Goal: Transaction & Acquisition: Download file/media

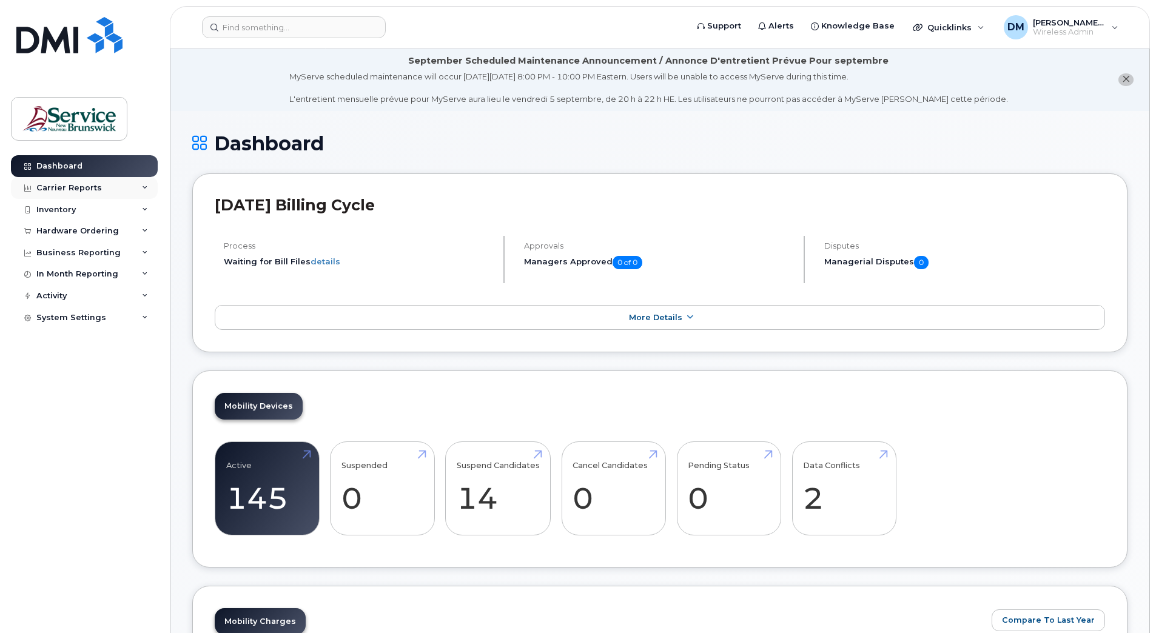
click at [147, 184] on div "Carrier Reports" at bounding box center [84, 188] width 147 height 22
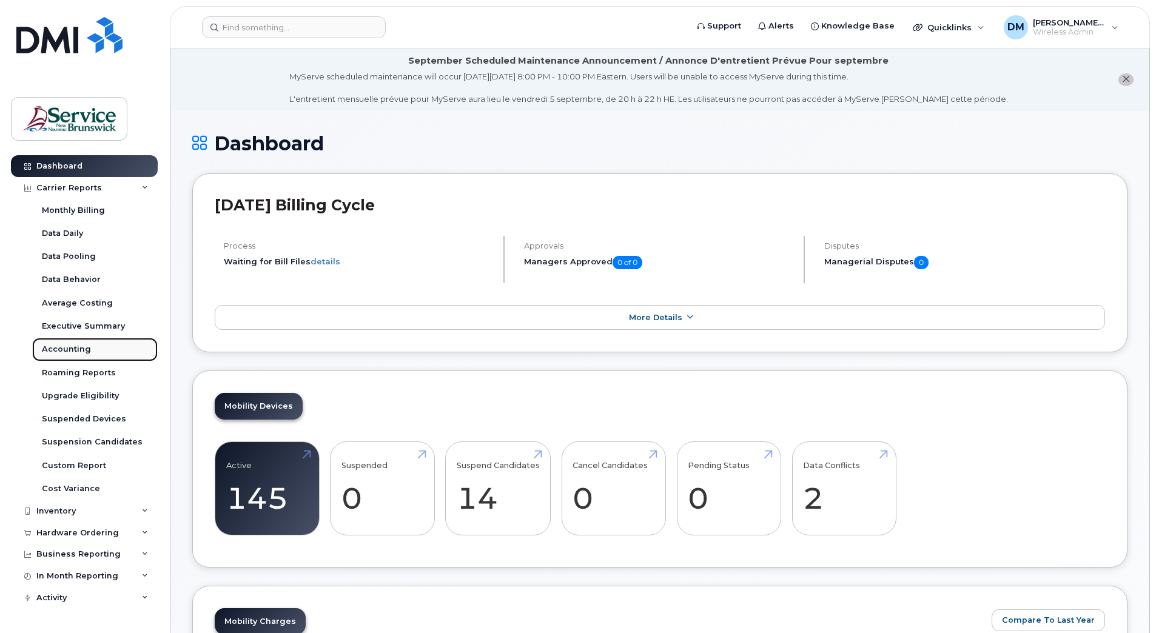
click at [65, 344] on div "Accounting" at bounding box center [66, 349] width 49 height 11
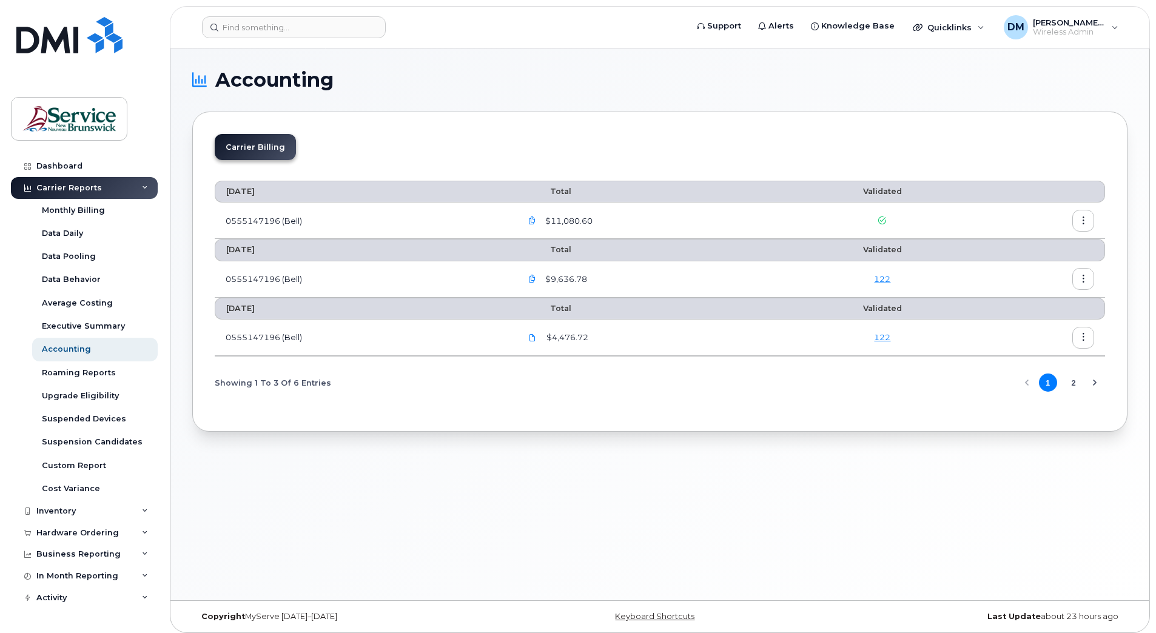
click at [531, 277] on icon "button" at bounding box center [532, 279] width 8 height 8
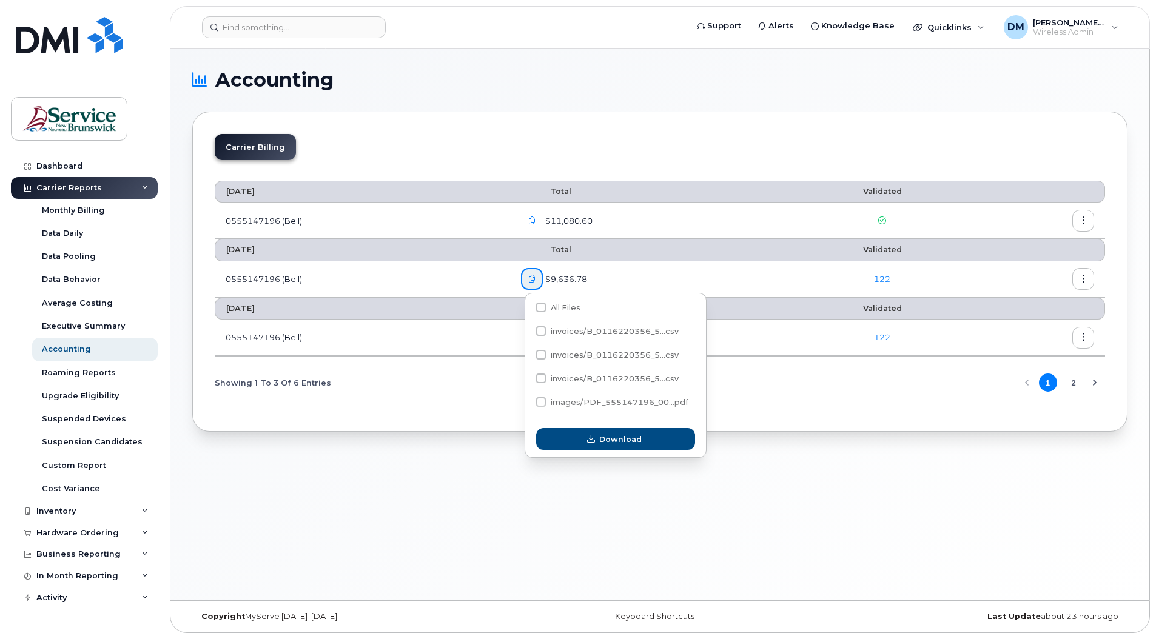
click at [343, 470] on div "Accounting Carrier Billing [DATE] Total Validated 0555147196 (Bell) $11,080.60 …" at bounding box center [659, 325] width 979 height 552
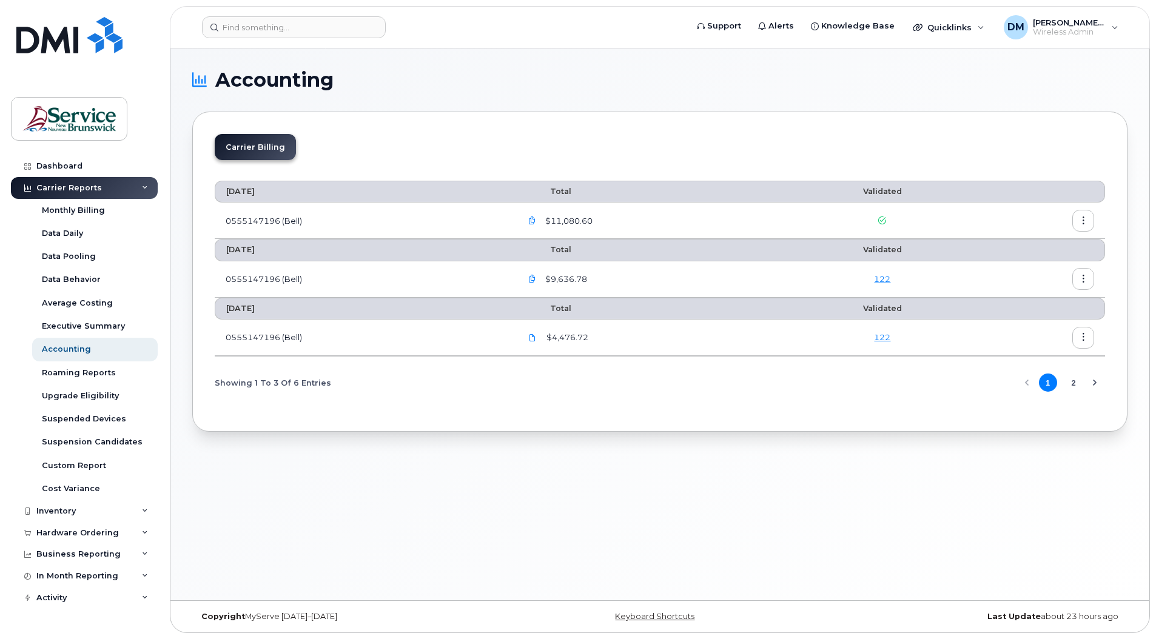
click at [1078, 389] on button "2" at bounding box center [1074, 383] width 18 height 18
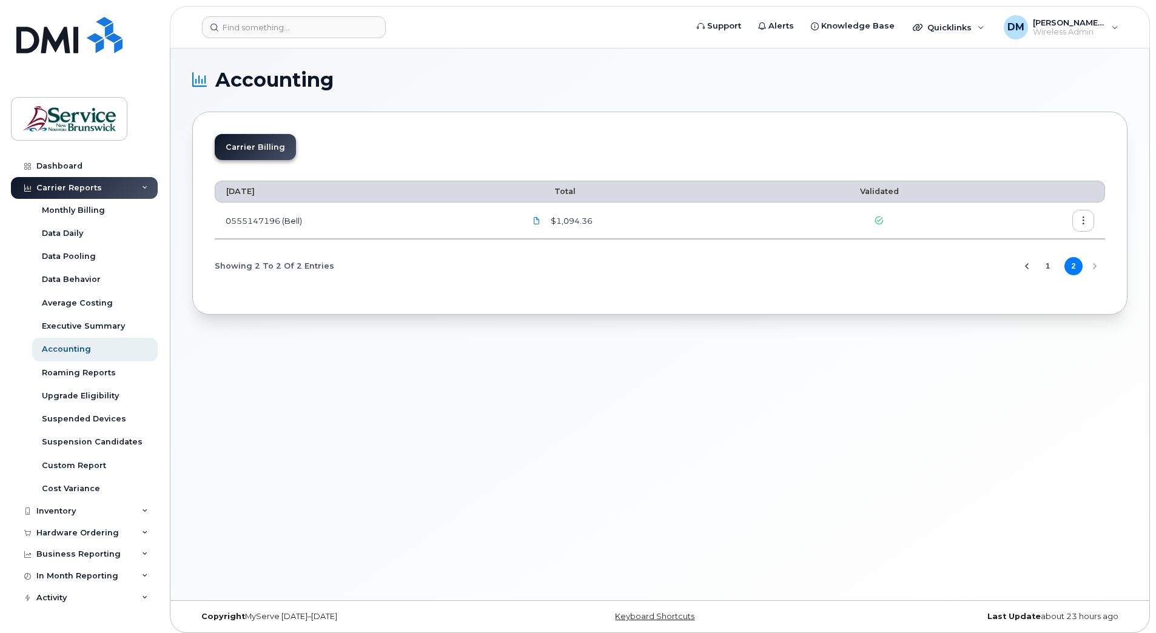
click at [1046, 263] on button "1" at bounding box center [1048, 266] width 18 height 18
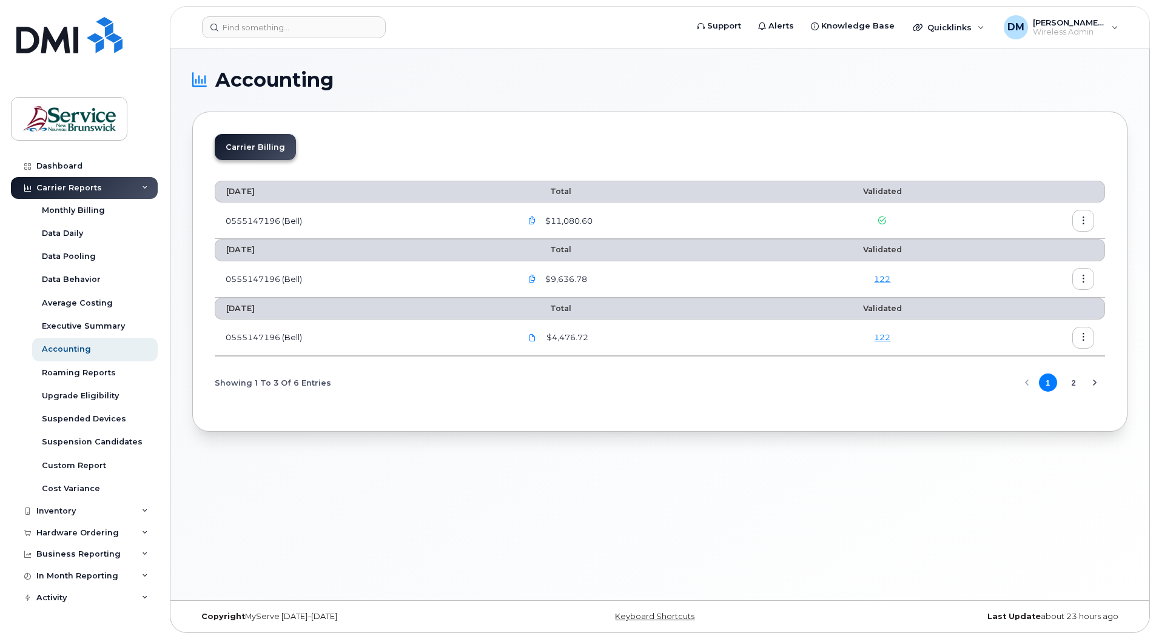
click at [1099, 385] on icon "Next Page" at bounding box center [1095, 383] width 10 height 10
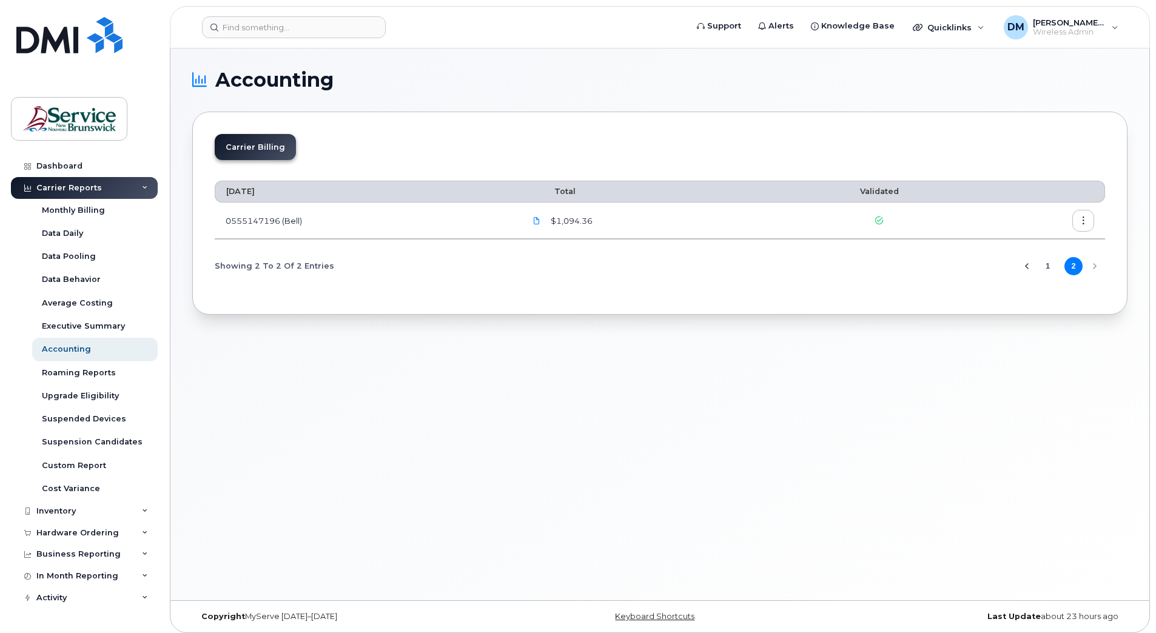
click at [1048, 272] on button "1" at bounding box center [1048, 266] width 18 height 18
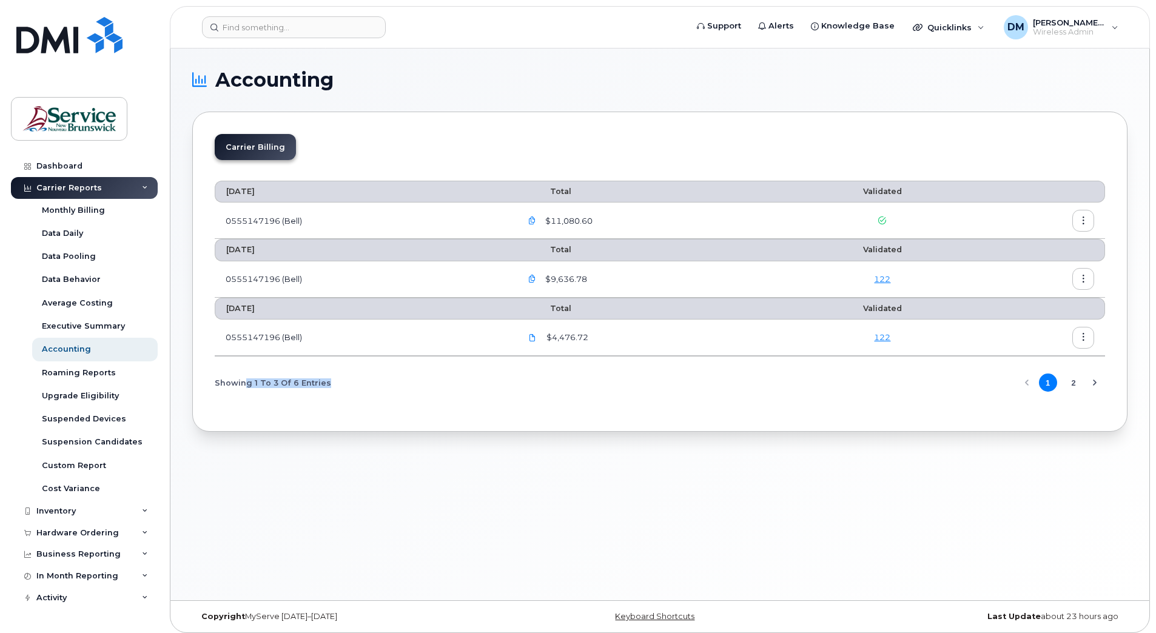
drag, startPoint x: 326, startPoint y: 388, endPoint x: 247, endPoint y: 388, distance: 78.9
click at [247, 388] on div "Showing 1 To 3 Of 6 Entries 1 2" at bounding box center [660, 383] width 891 height 31
click at [532, 223] on icon "button" at bounding box center [532, 221] width 8 height 8
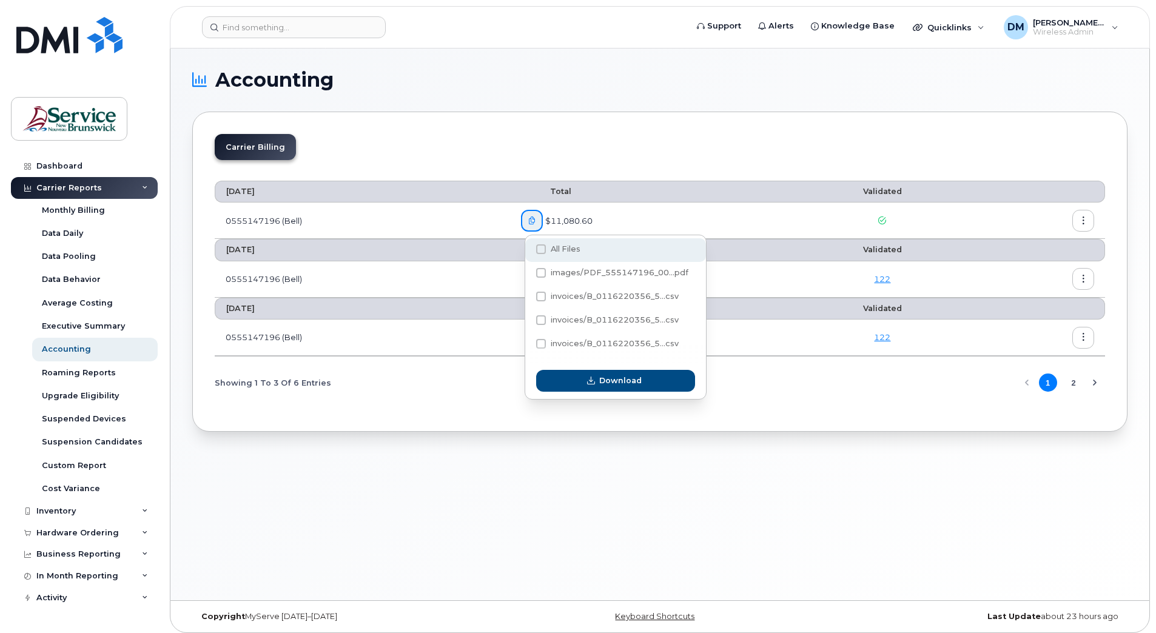
click at [539, 248] on span at bounding box center [541, 249] width 10 height 10
click at [528, 248] on input "All Files" at bounding box center [525, 250] width 6 height 6
checkbox input "true"
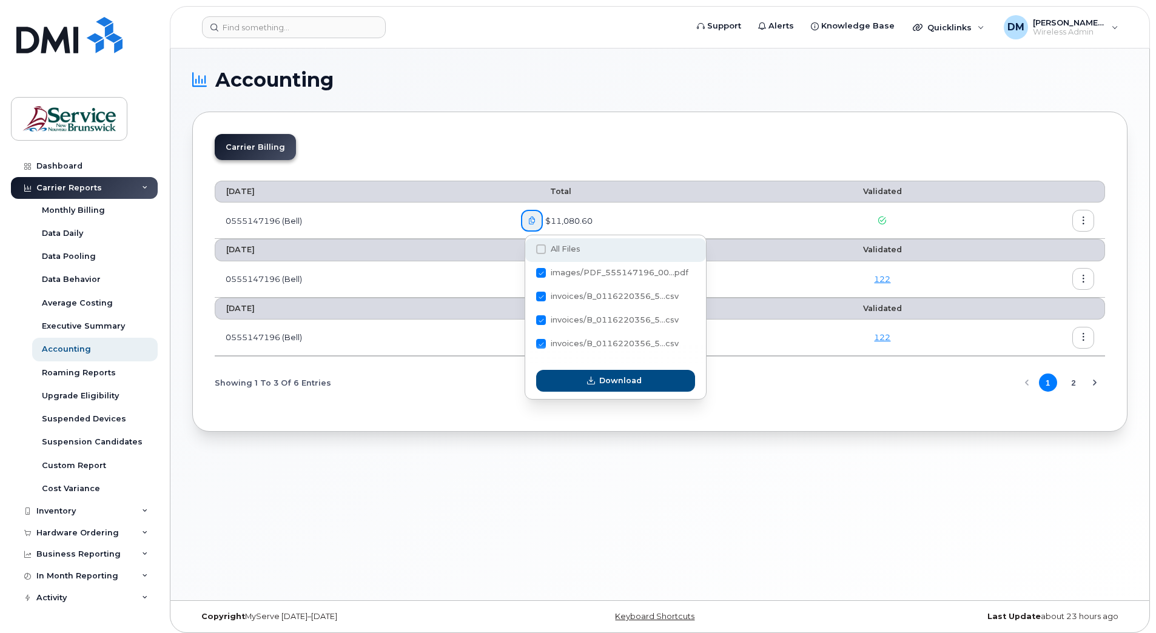
checkbox input "true"
click at [547, 249] on label "All Files" at bounding box center [558, 249] width 44 height 10
click at [528, 249] on input "All Files" at bounding box center [525, 250] width 6 height 6
checkbox input "false"
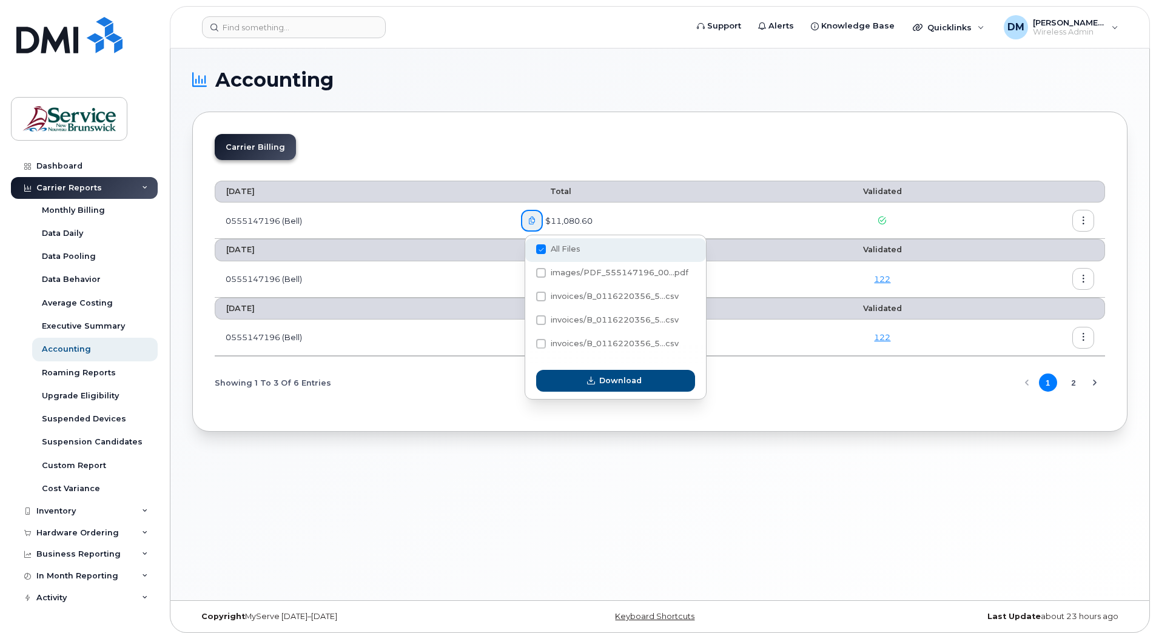
checkbox input "false"
click at [664, 221] on div "$11,080.60" at bounding box center [650, 221] width 259 height 22
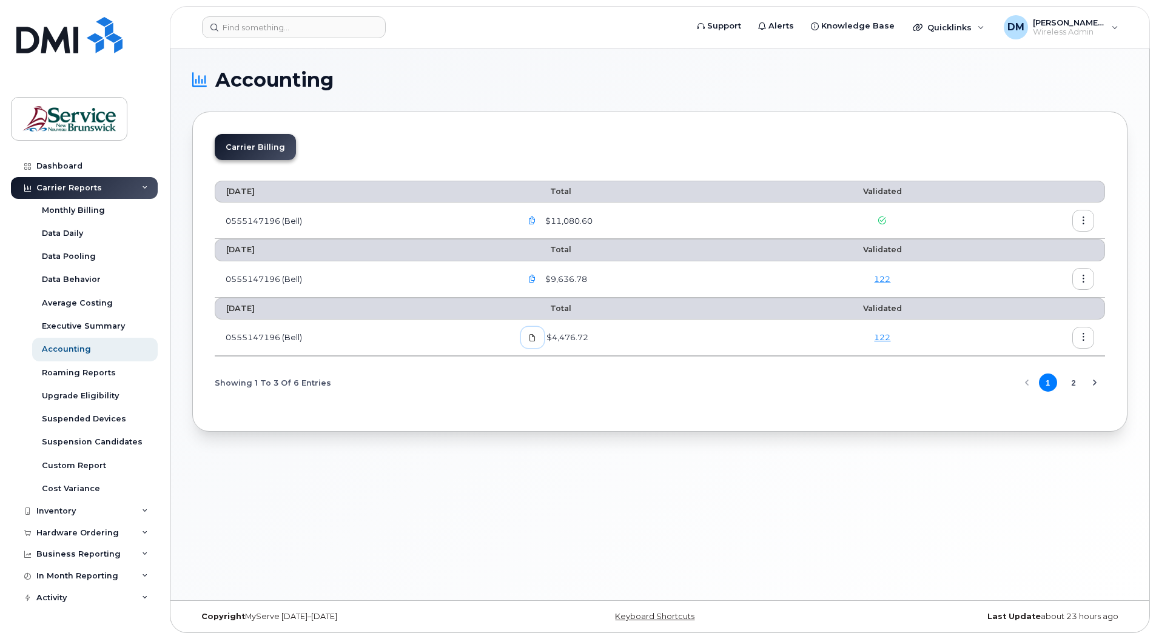
click at [536, 339] on icon at bounding box center [532, 337] width 7 height 7
click at [783, 93] on section "Accounting Carrier Billing [DATE] Total Validated 0555147196 (Bell) $11,080.60 …" at bounding box center [659, 251] width 935 height 362
click at [536, 281] on icon "button" at bounding box center [532, 279] width 8 height 8
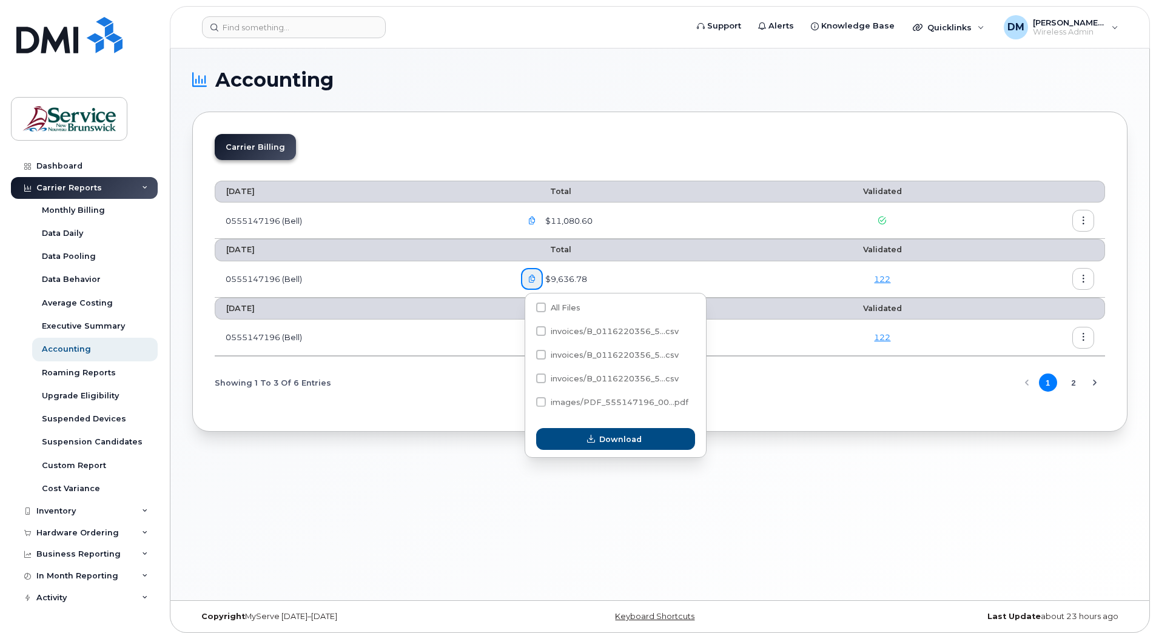
click at [480, 385] on div "Showing 1 To 3 Of 6 Entries 1 2" at bounding box center [660, 383] width 891 height 31
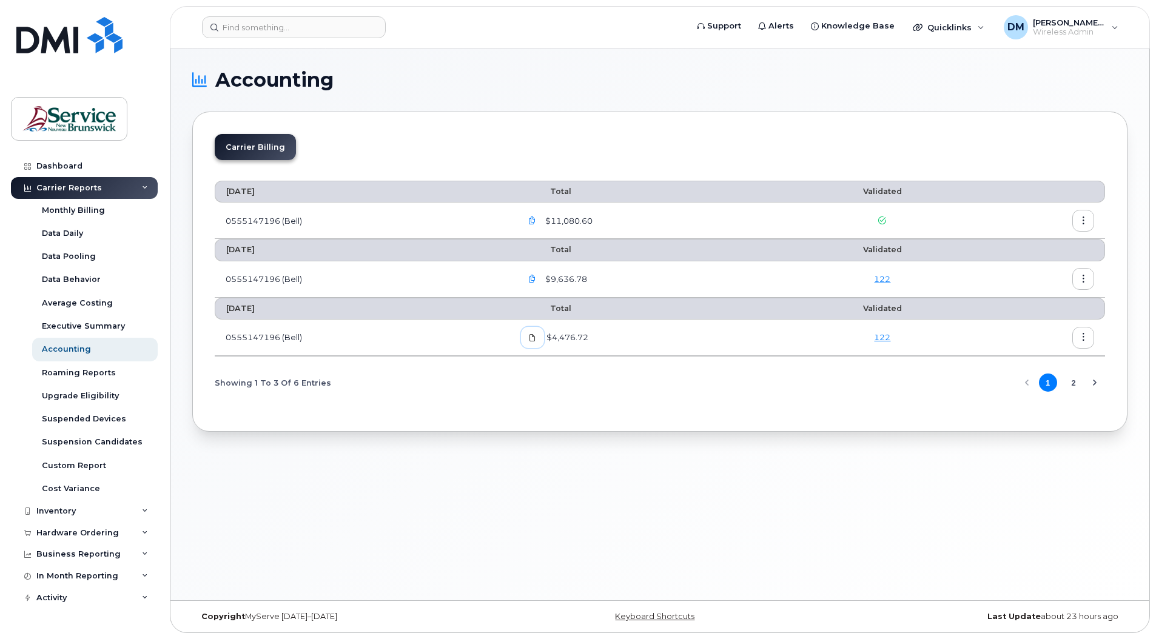
click at [536, 340] on icon at bounding box center [532, 337] width 7 height 7
click at [533, 277] on icon "button" at bounding box center [532, 279] width 8 height 8
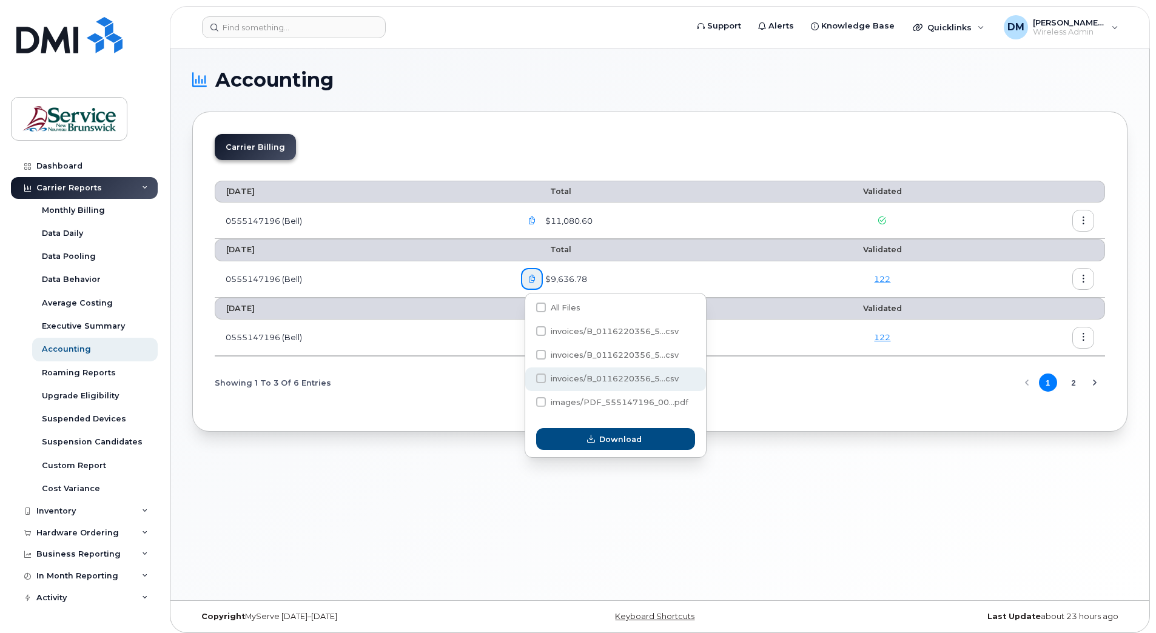
click at [541, 381] on span at bounding box center [541, 379] width 10 height 10
click at [528, 381] on input "invoices/B_0116220356_5...csv" at bounding box center [525, 379] width 6 height 6
checkbox input "true"
click at [613, 442] on span "Download" at bounding box center [620, 440] width 42 height 12
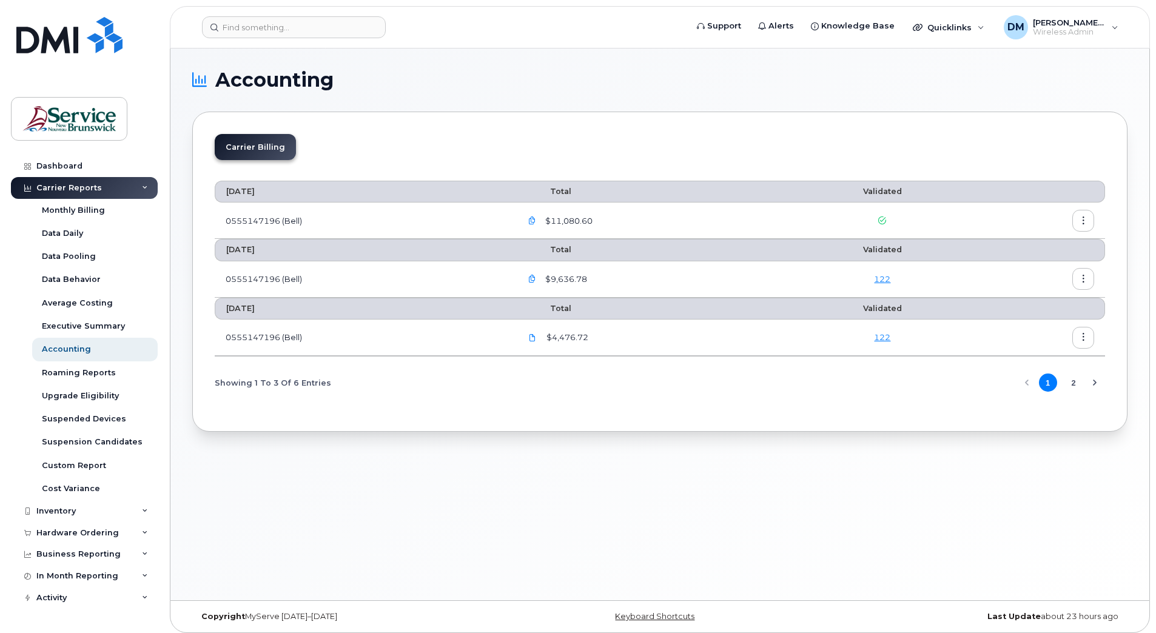
click at [644, 90] on section "Accounting Carrier Billing [DATE] Total Validated 0555147196 (Bell) $11,080.60 …" at bounding box center [659, 251] width 935 height 362
click at [1071, 388] on button "2" at bounding box center [1074, 383] width 18 height 18
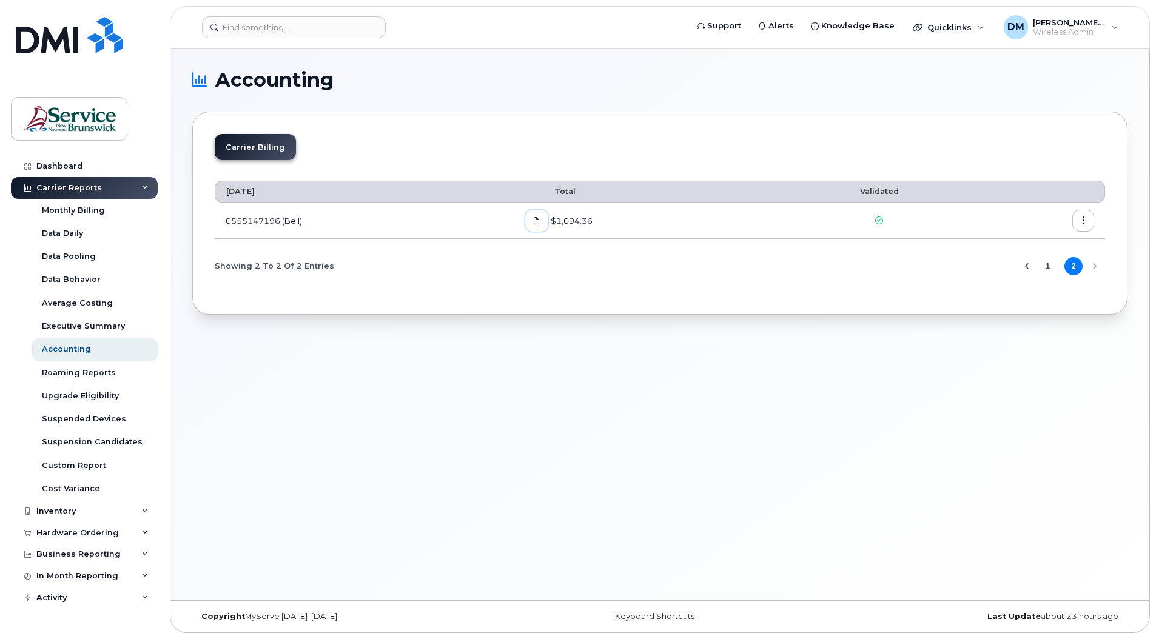
click at [541, 221] on icon at bounding box center [536, 220] width 7 height 7
drag, startPoint x: 591, startPoint y: 72, endPoint x: 585, endPoint y: 80, distance: 10.4
click at [591, 71] on h1 "Accounting" at bounding box center [656, 79] width 929 height 19
click at [1047, 266] on button "1" at bounding box center [1048, 266] width 18 height 18
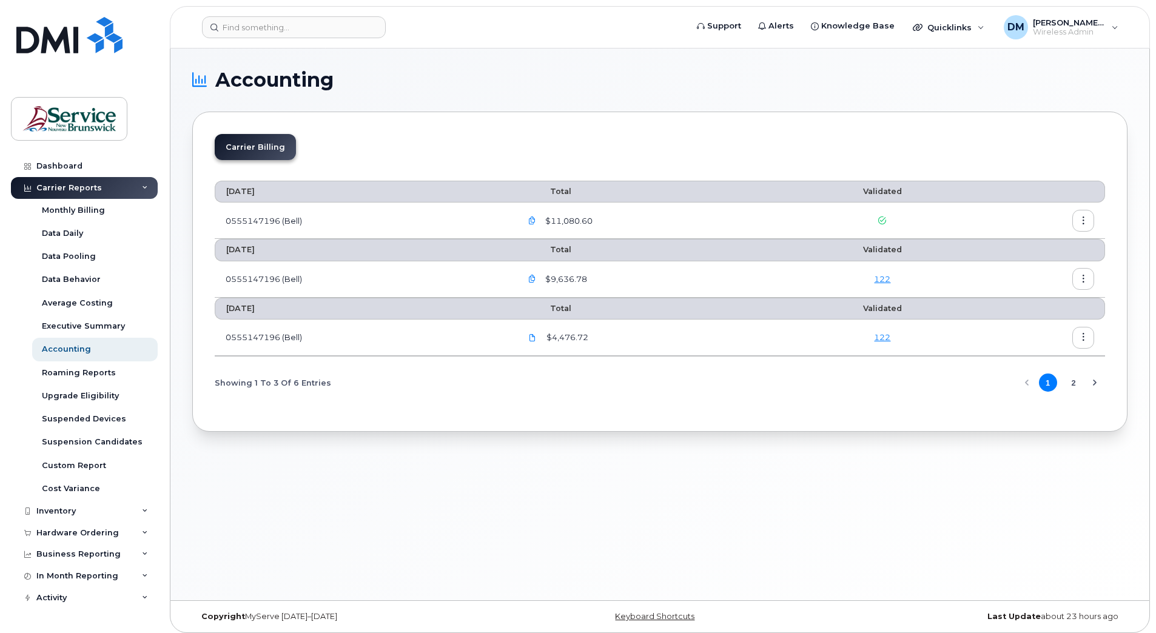
click at [1074, 385] on button "2" at bounding box center [1074, 383] width 18 height 18
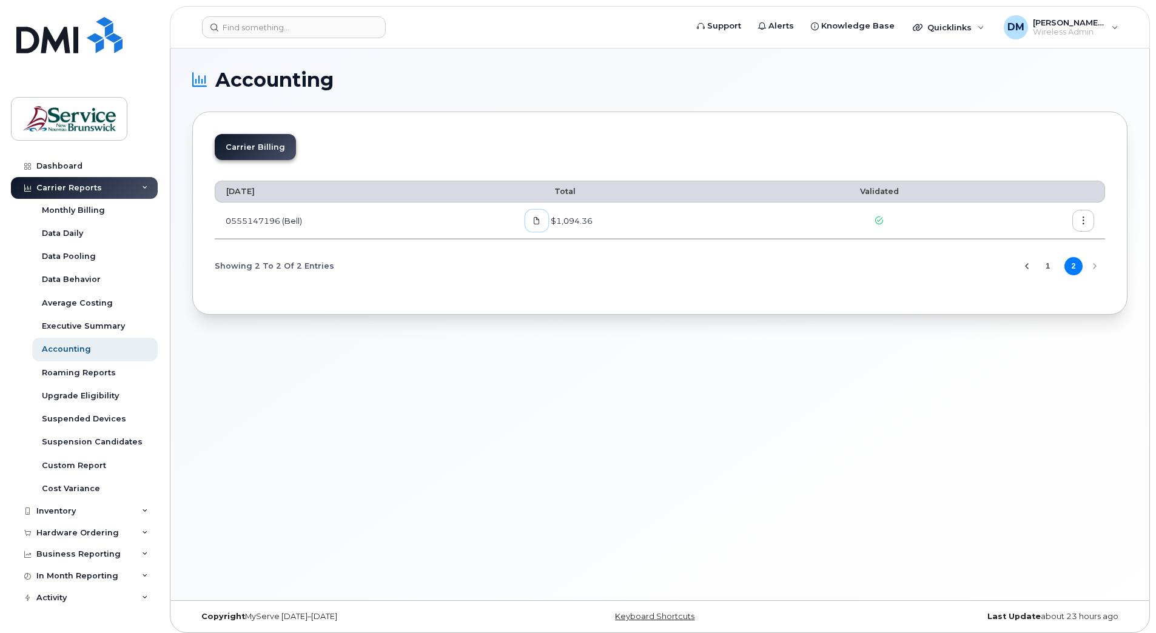
click at [541, 221] on icon at bounding box center [536, 220] width 7 height 7
click at [1051, 269] on button "1" at bounding box center [1048, 266] width 18 height 18
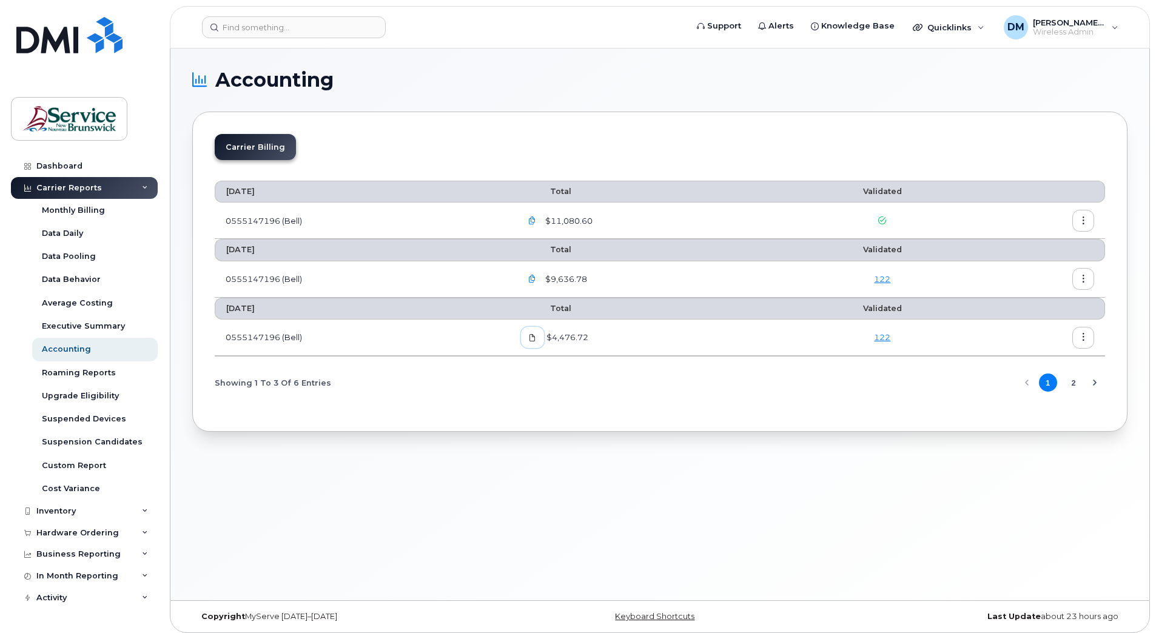
click at [536, 340] on icon at bounding box center [532, 337] width 7 height 7
click at [1087, 340] on icon "button" at bounding box center [1084, 338] width 8 height 8
click at [1024, 385] on span "Download" at bounding box center [1028, 387] width 47 height 11
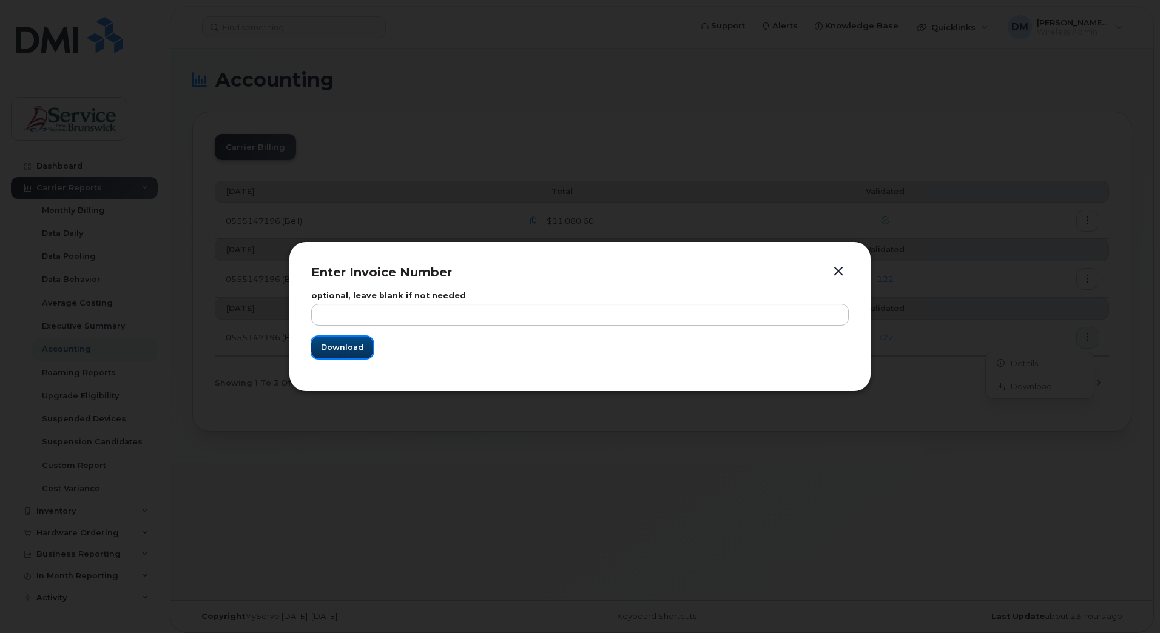
click at [342, 343] on span "Download" at bounding box center [342, 348] width 42 height 12
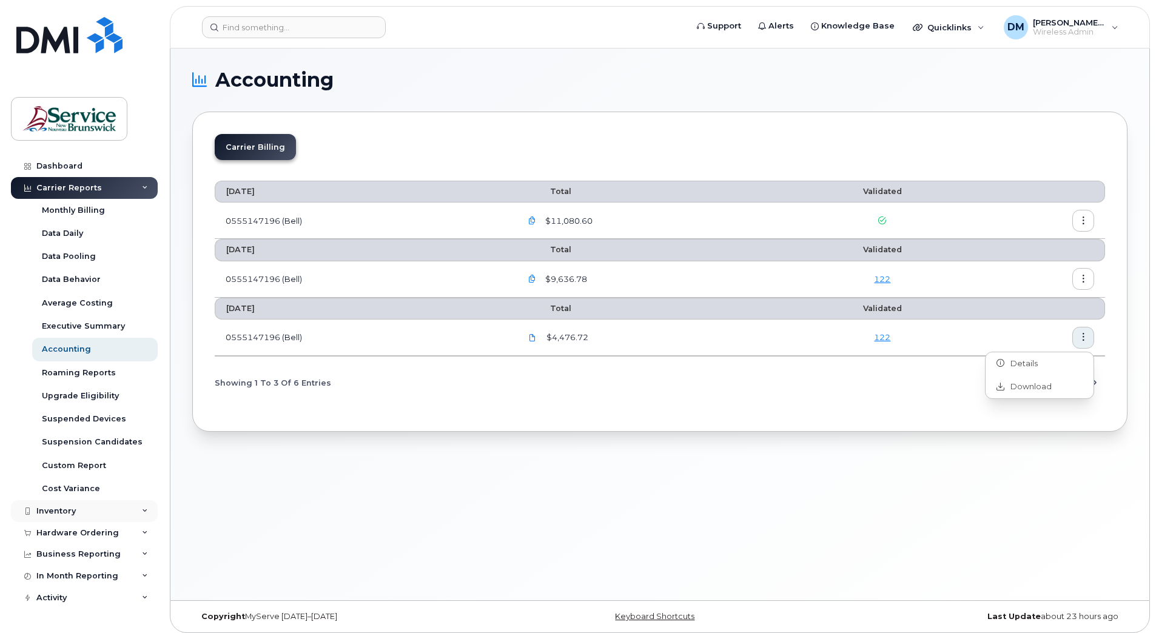
click at [132, 516] on div "Inventory" at bounding box center [84, 511] width 147 height 22
click at [95, 534] on div "Mobility Devices" at bounding box center [76, 533] width 69 height 11
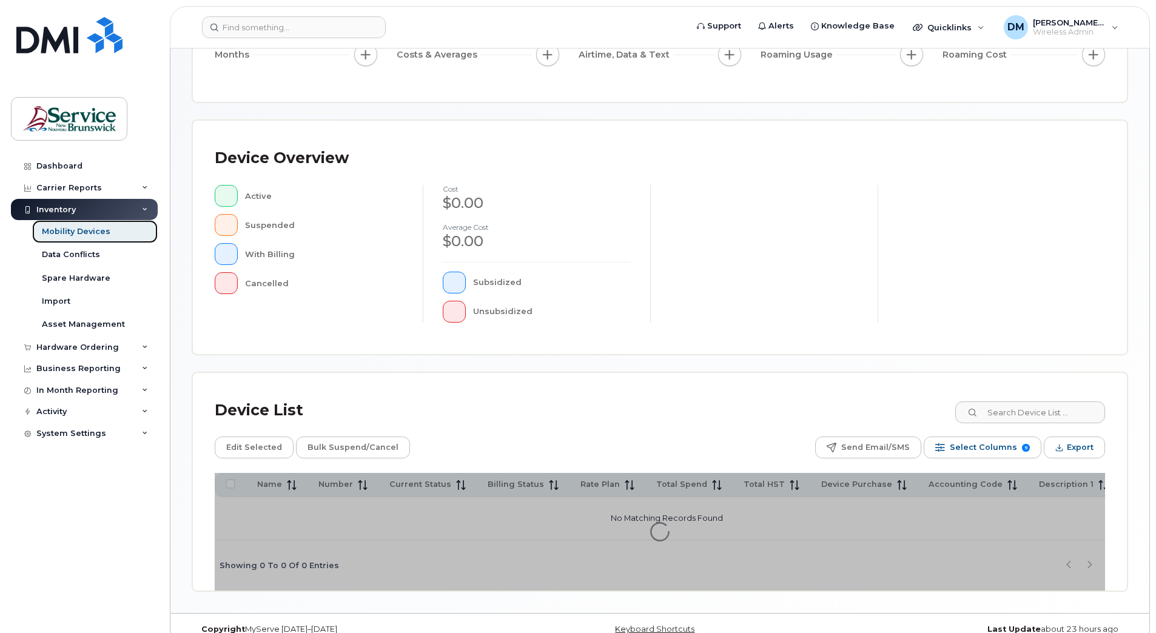
scroll to position [201, 0]
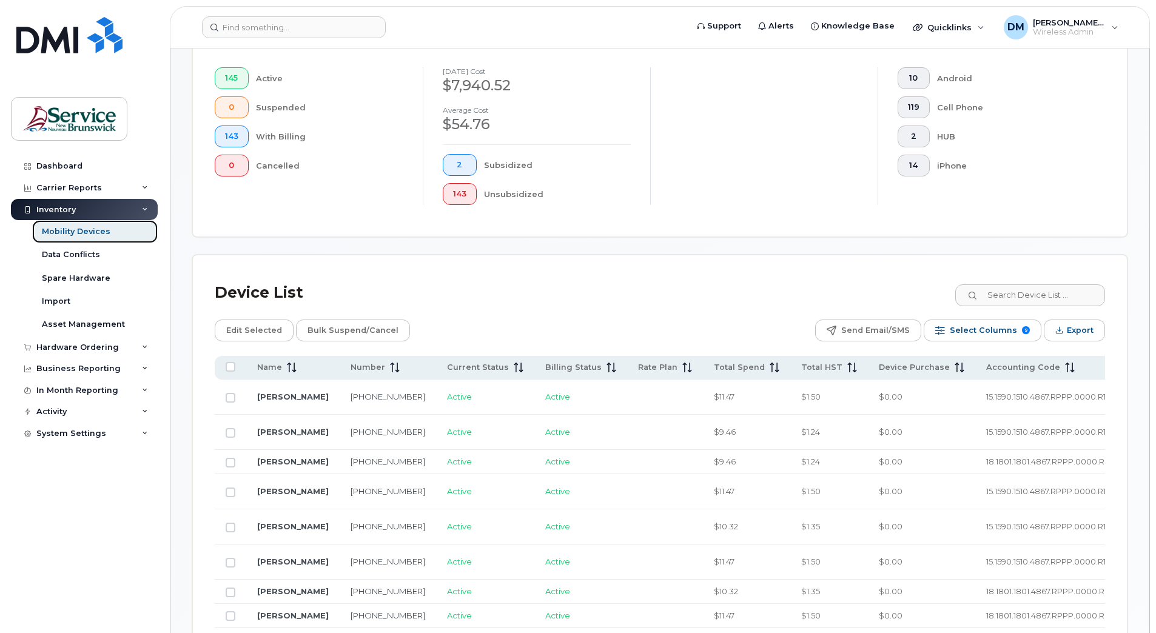
scroll to position [504, 0]
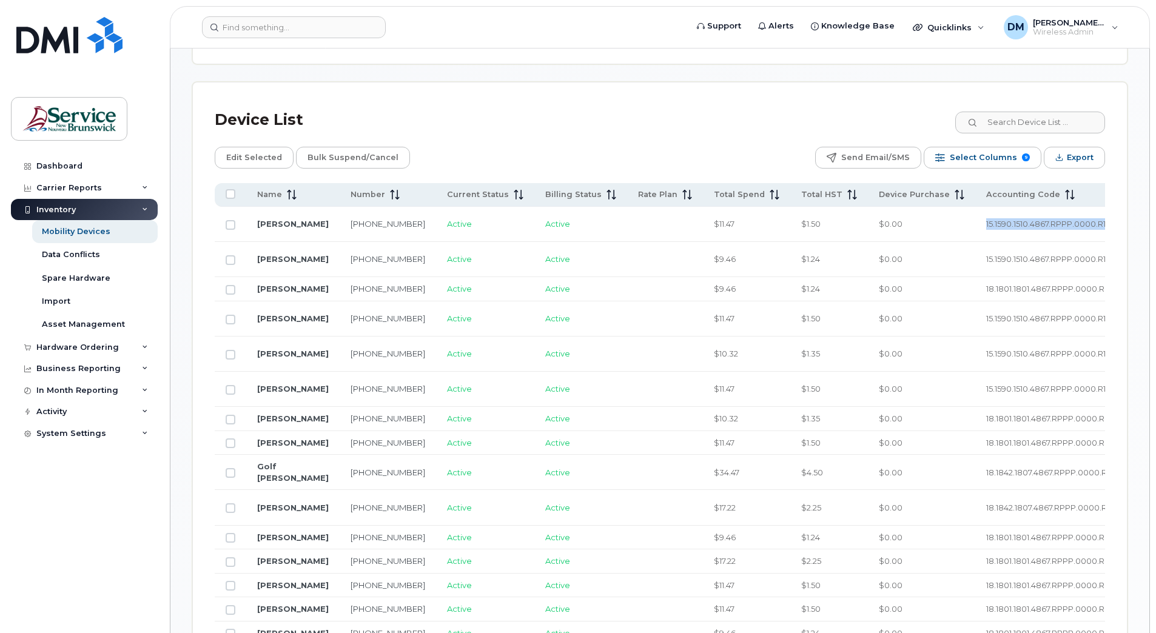
drag, startPoint x: 917, startPoint y: 225, endPoint x: 1057, endPoint y: 226, distance: 140.1
click at [1057, 226] on td "15.1590.1510.4867.RPPP.0000.R10002" at bounding box center [1058, 224] width 167 height 35
click at [143, 187] on icon at bounding box center [145, 188] width 6 height 6
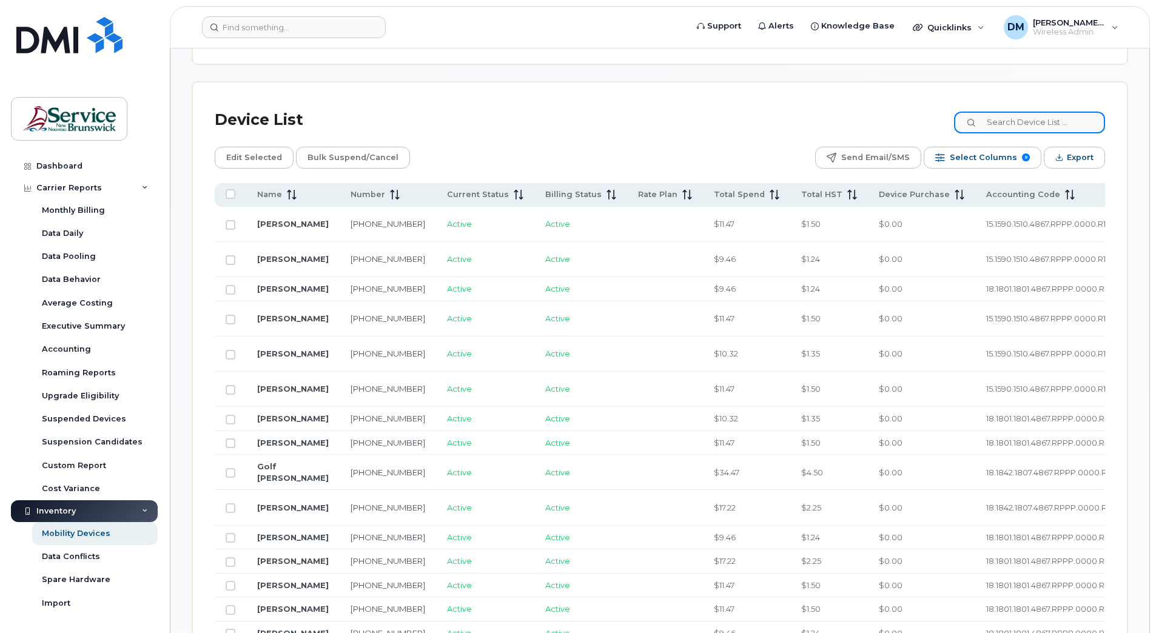
click at [1023, 120] on input at bounding box center [1029, 123] width 151 height 22
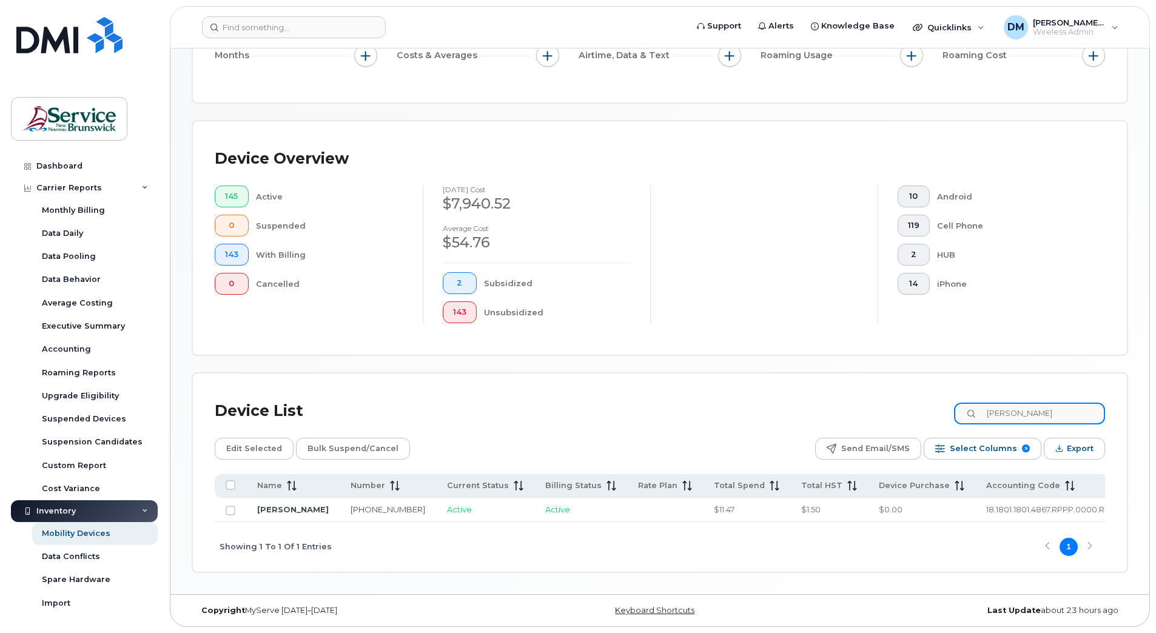
drag, startPoint x: 1024, startPoint y: 401, endPoint x: 994, endPoint y: 402, distance: 30.3
click at [994, 403] on input "[PERSON_NAME]" at bounding box center [1029, 414] width 151 height 22
paste input "5064471758"
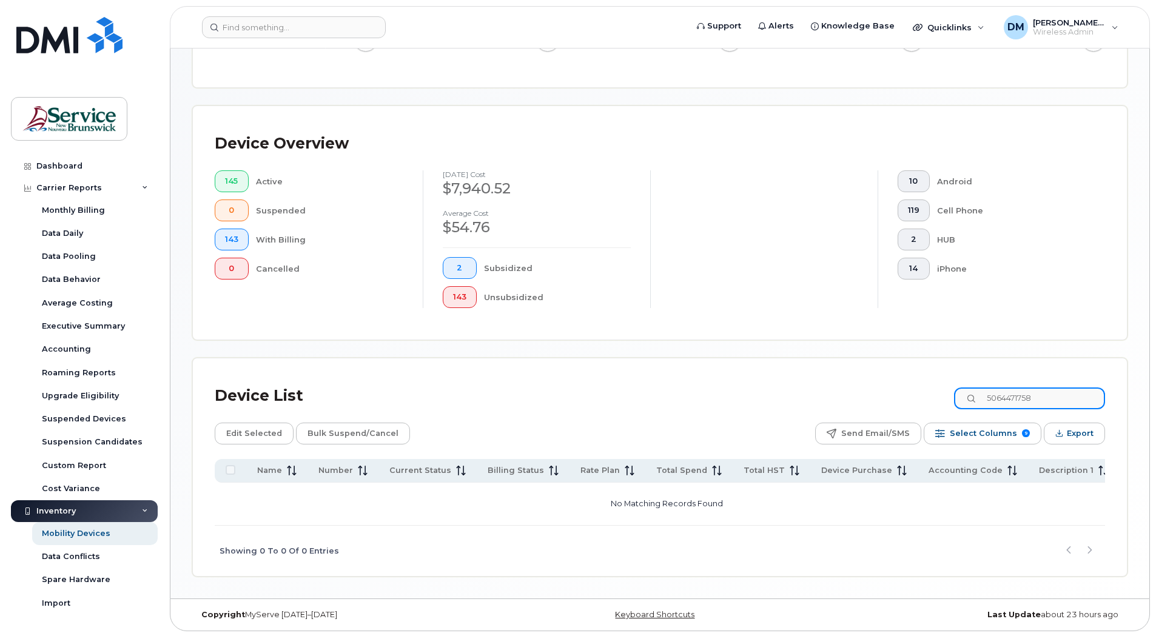
scroll to position [232, 0]
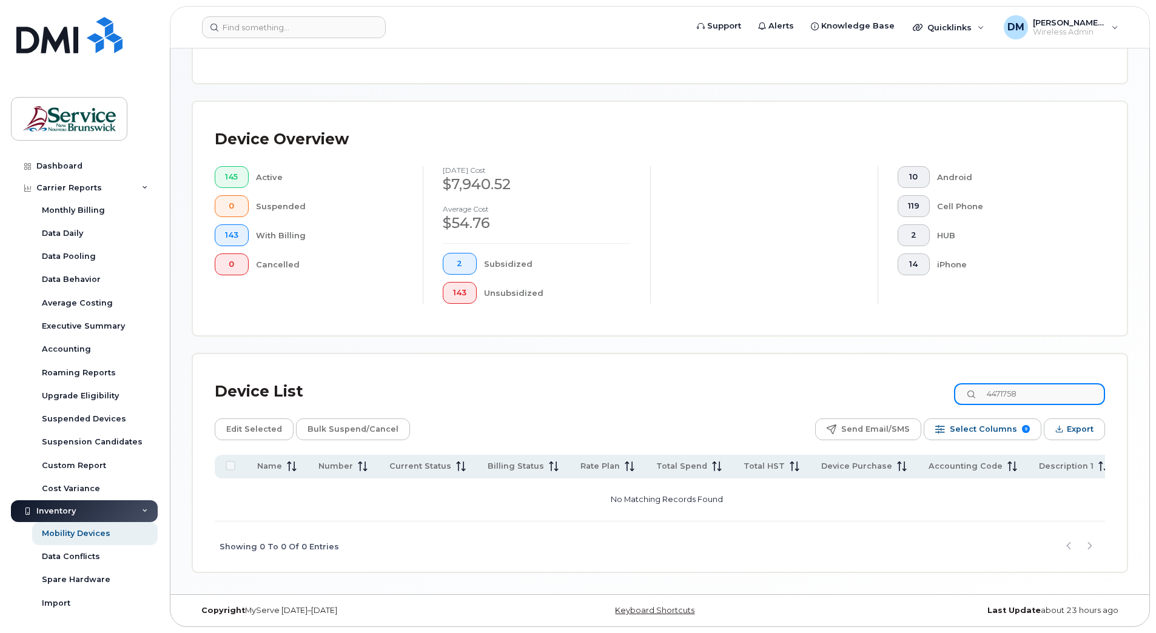
click at [1037, 399] on input "4471758" at bounding box center [1029, 394] width 151 height 22
type input "4"
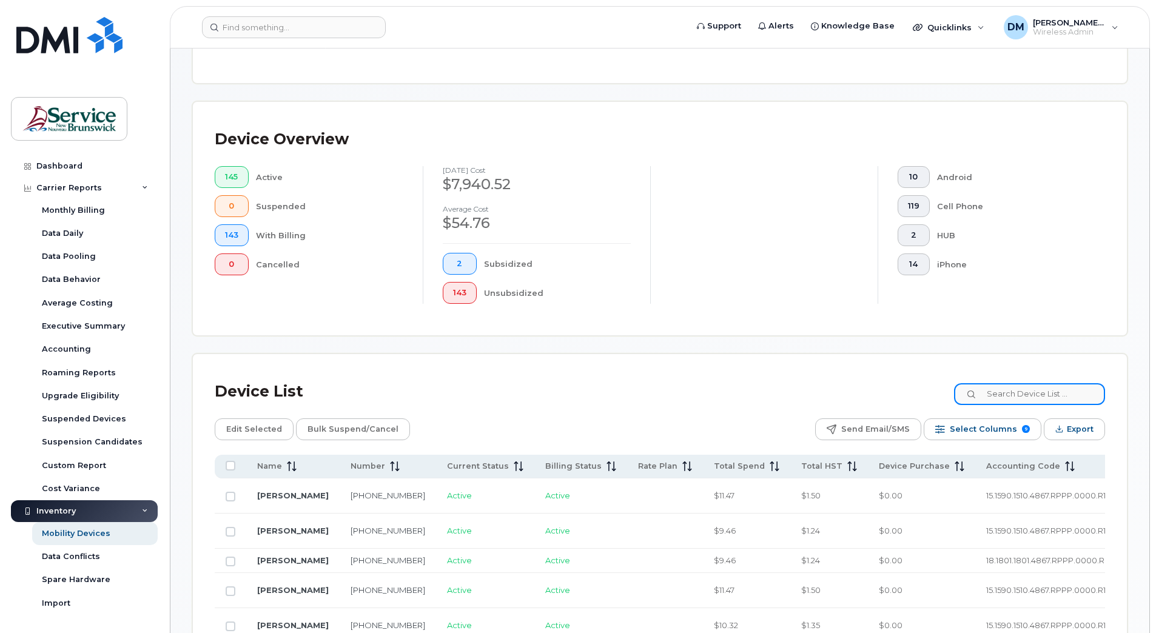
scroll to position [504, 0]
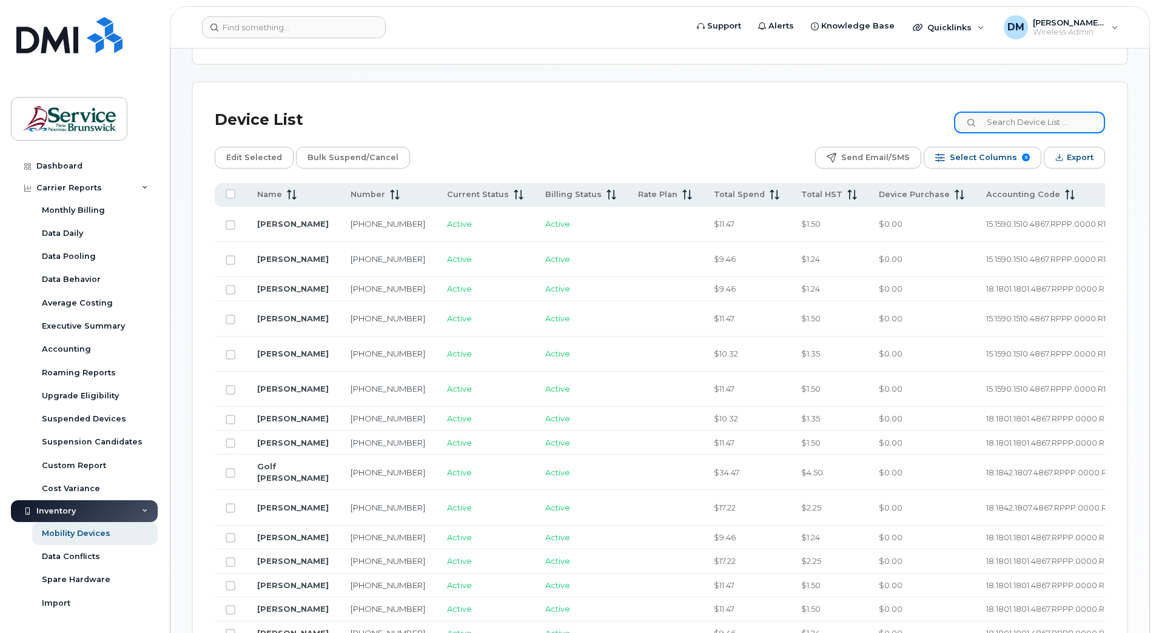
paste input "5064471758"
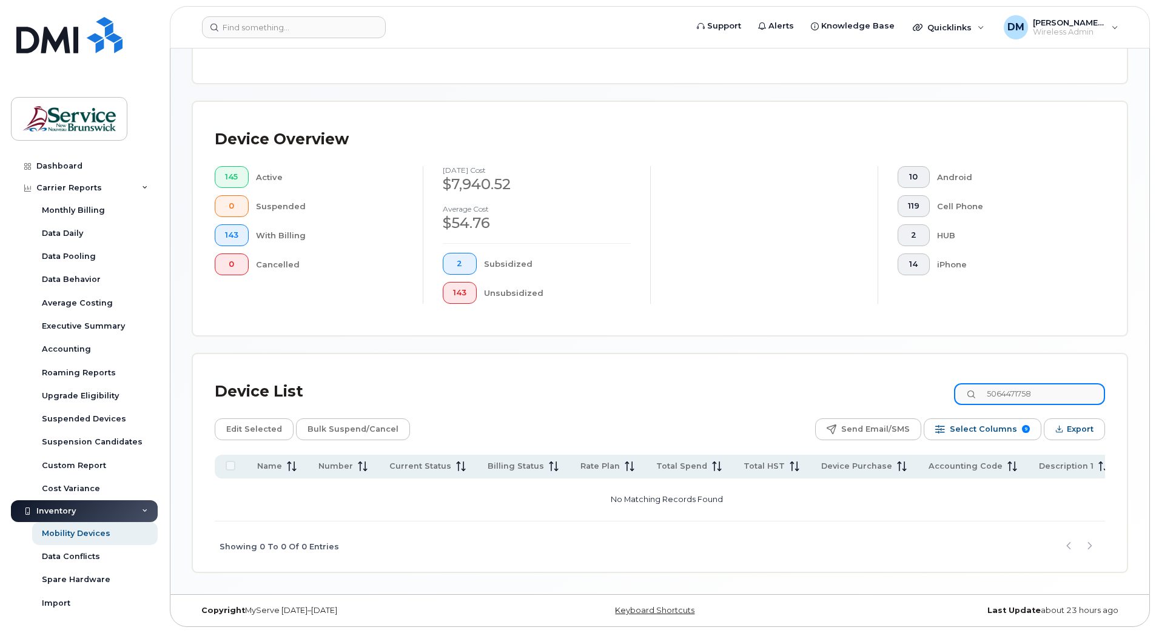
scroll to position [232, 0]
click at [1013, 397] on input "5064471758" at bounding box center [1029, 394] width 151 height 22
click at [678, 396] on div "Device List [PHONE_NUMBER]" at bounding box center [660, 392] width 891 height 32
click at [1067, 391] on input "[PHONE_NUMBER]" at bounding box center [1029, 394] width 151 height 22
drag, startPoint x: 1058, startPoint y: 392, endPoint x: 952, endPoint y: 399, distance: 106.4
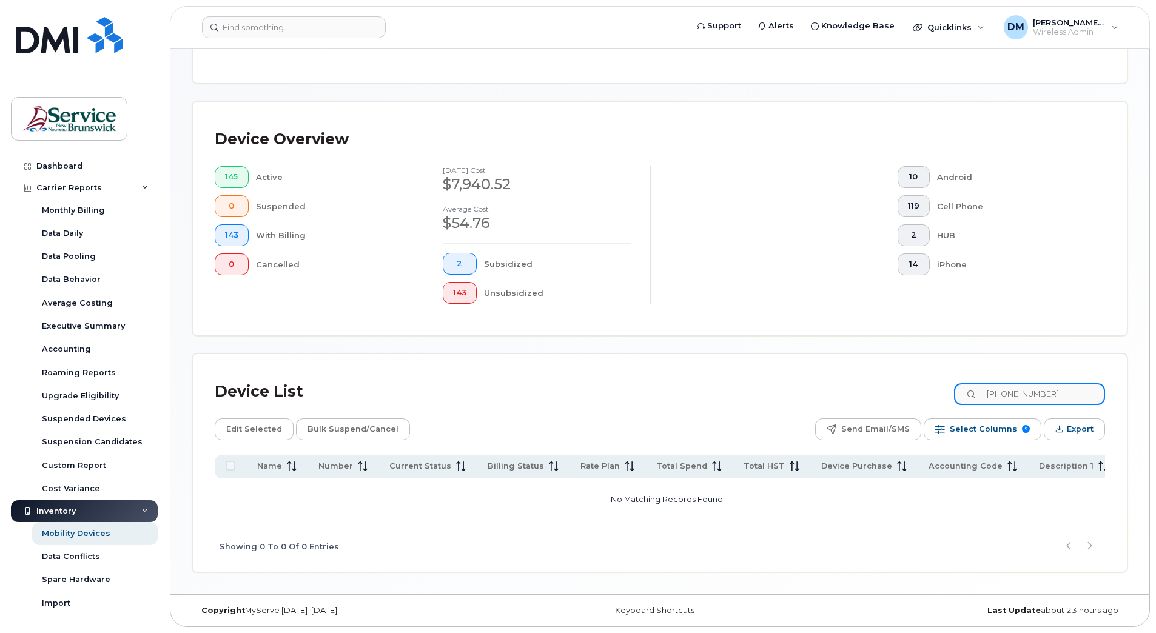
click at [952, 399] on div "Device List [PHONE_NUMBER]" at bounding box center [660, 392] width 891 height 32
paste input "2292791"
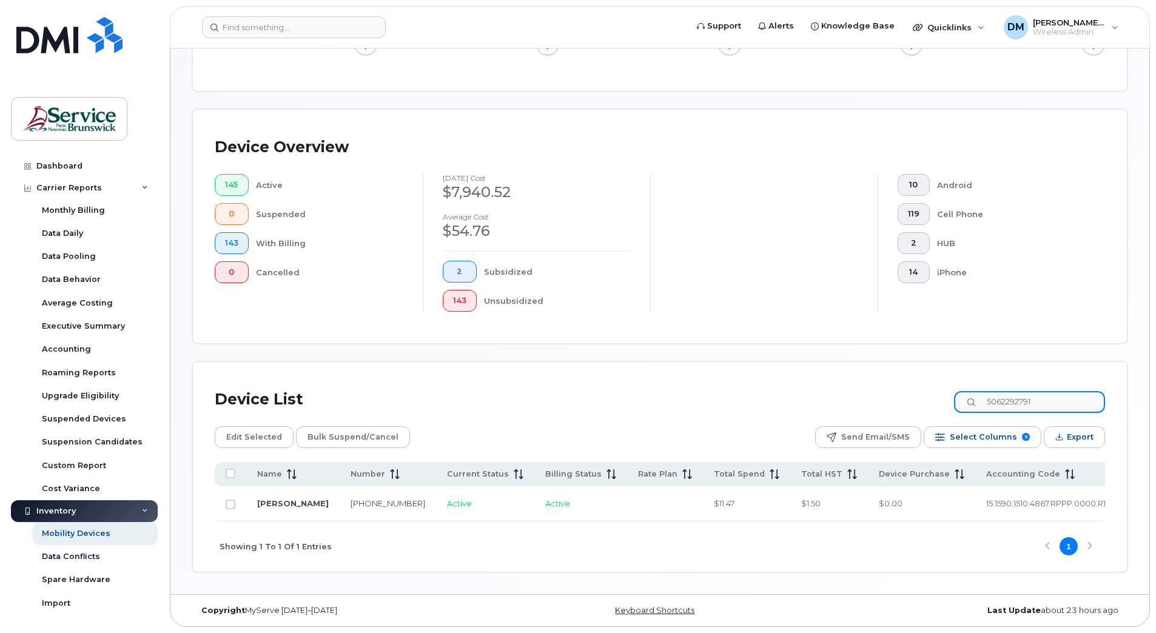
drag, startPoint x: 1065, startPoint y: 400, endPoint x: 960, endPoint y: 399, distance: 105.0
click at [963, 399] on div "Device List 5062292791" at bounding box center [660, 400] width 891 height 32
paste input "4471758"
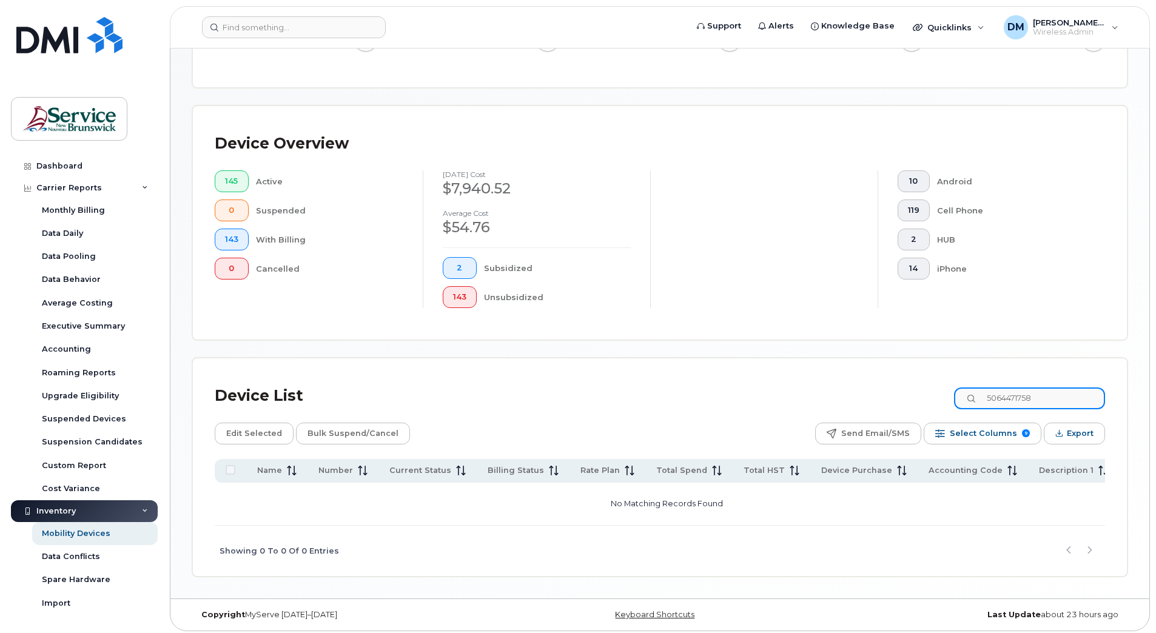
scroll to position [232, 0]
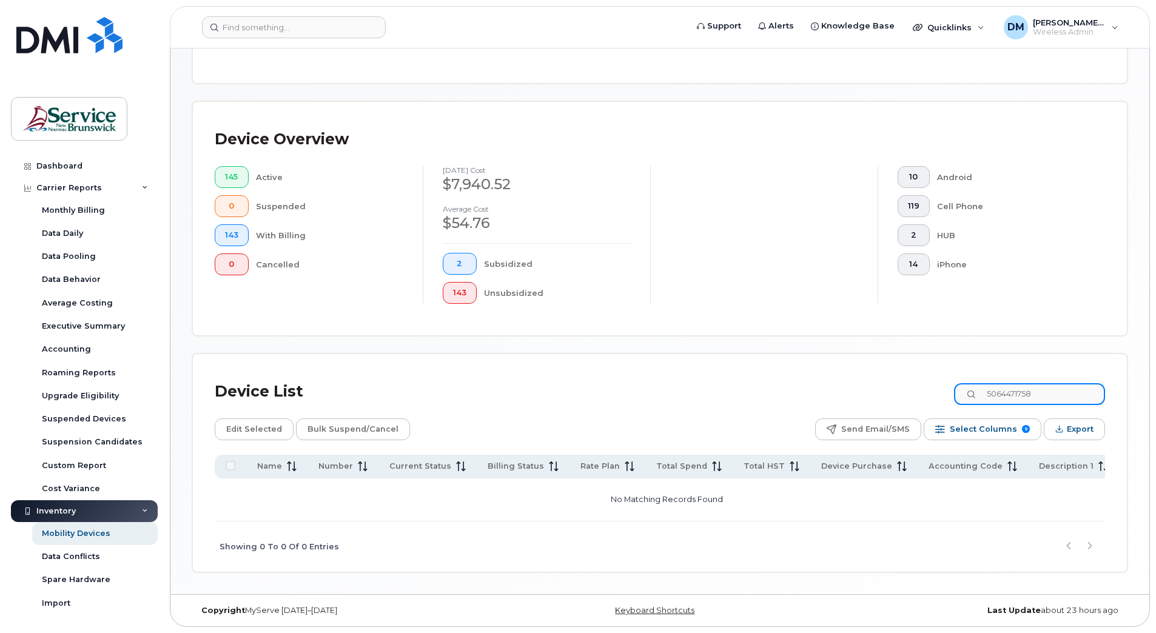
type input "5064471758"
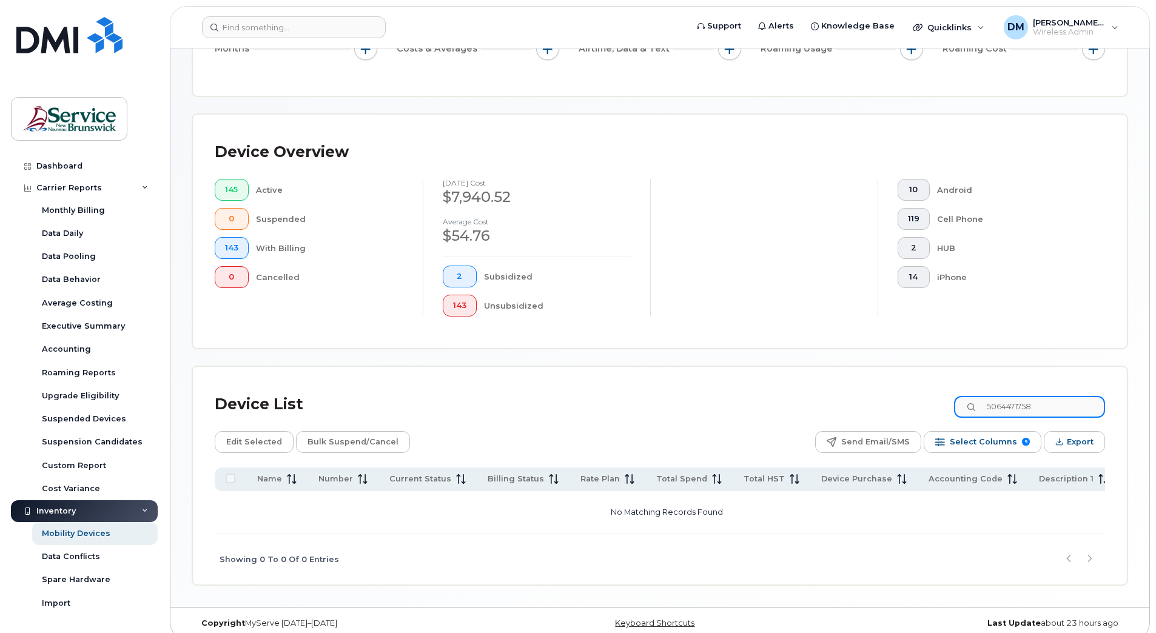
drag, startPoint x: 1060, startPoint y: 402, endPoint x: 980, endPoint y: 402, distance: 80.1
click at [981, 402] on div "5064471758" at bounding box center [1029, 407] width 151 height 22
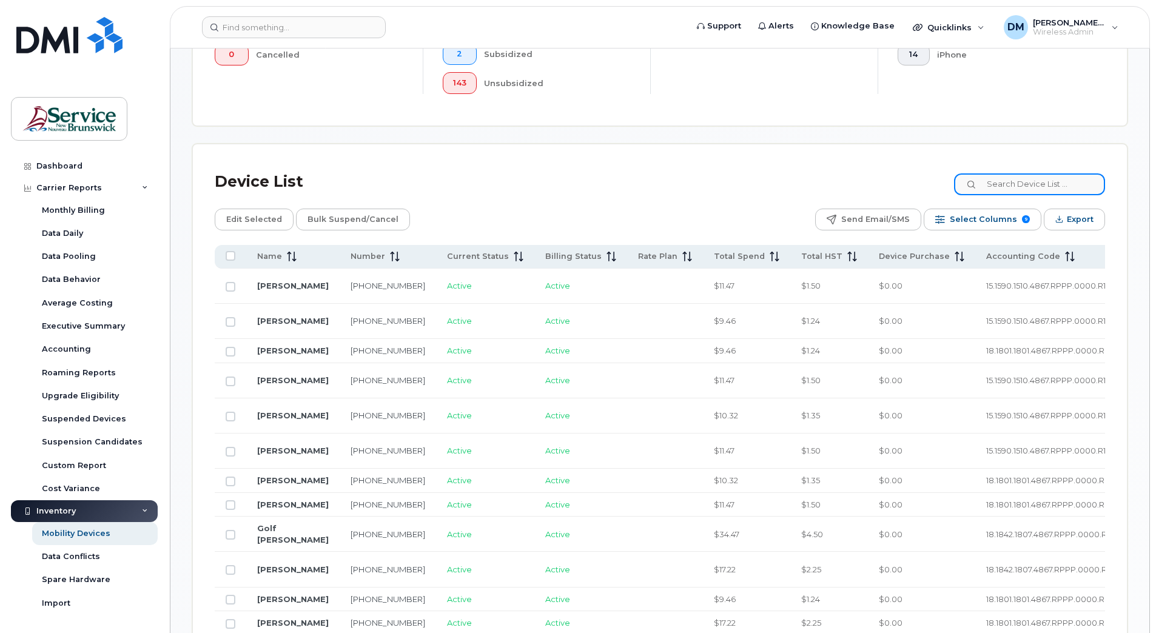
scroll to position [462, 0]
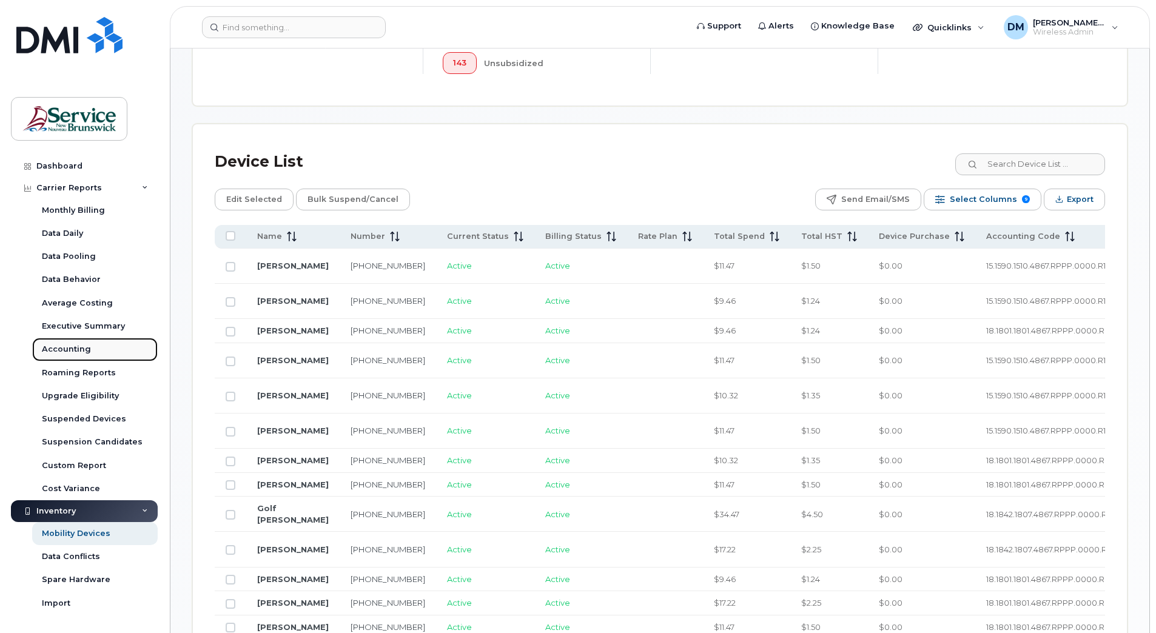
click at [70, 349] on div "Accounting" at bounding box center [66, 349] width 49 height 11
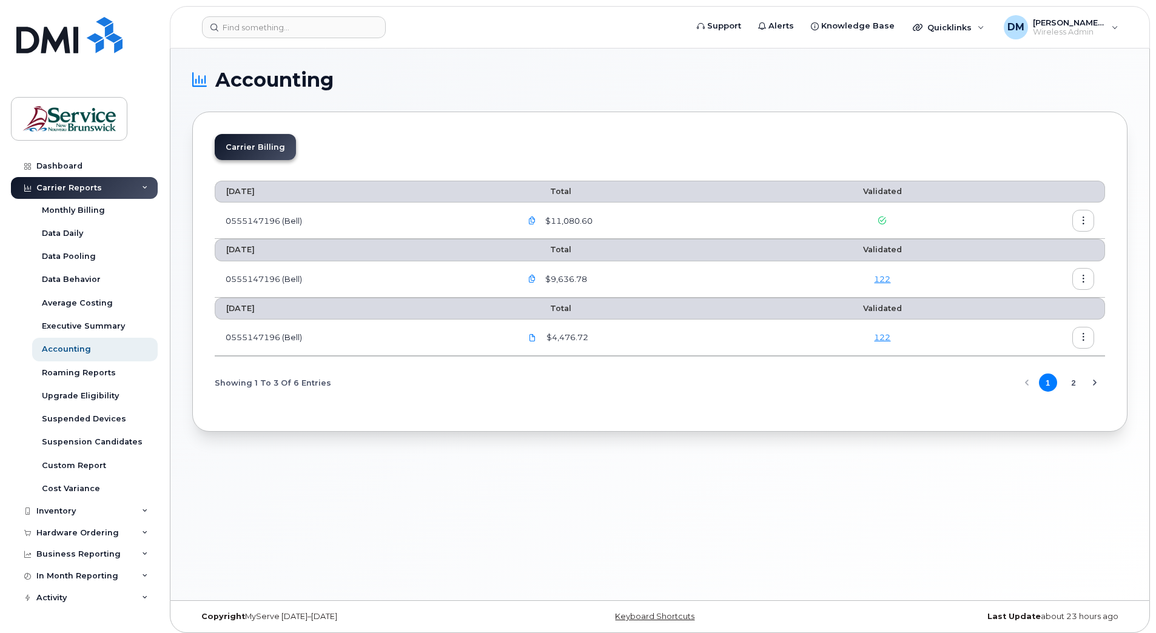
click at [1083, 220] on icon "button" at bounding box center [1084, 221] width 8 height 8
click at [1031, 266] on span "Download" at bounding box center [1028, 269] width 47 height 11
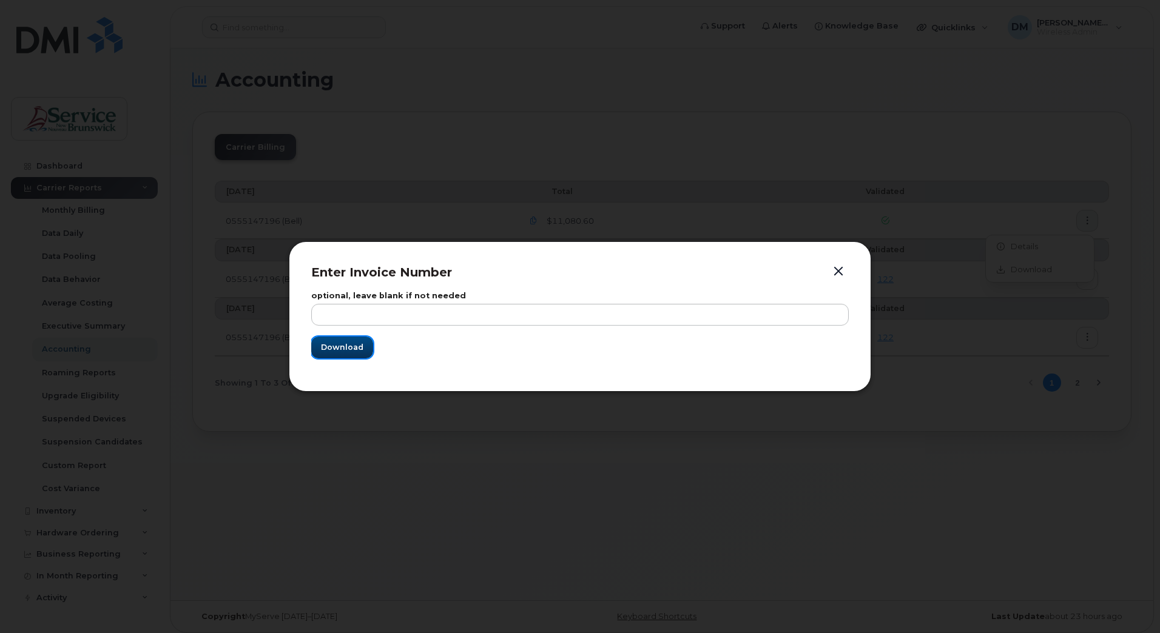
click at [344, 343] on span "Download" at bounding box center [342, 348] width 42 height 12
